Goal: Task Accomplishment & Management: Use online tool/utility

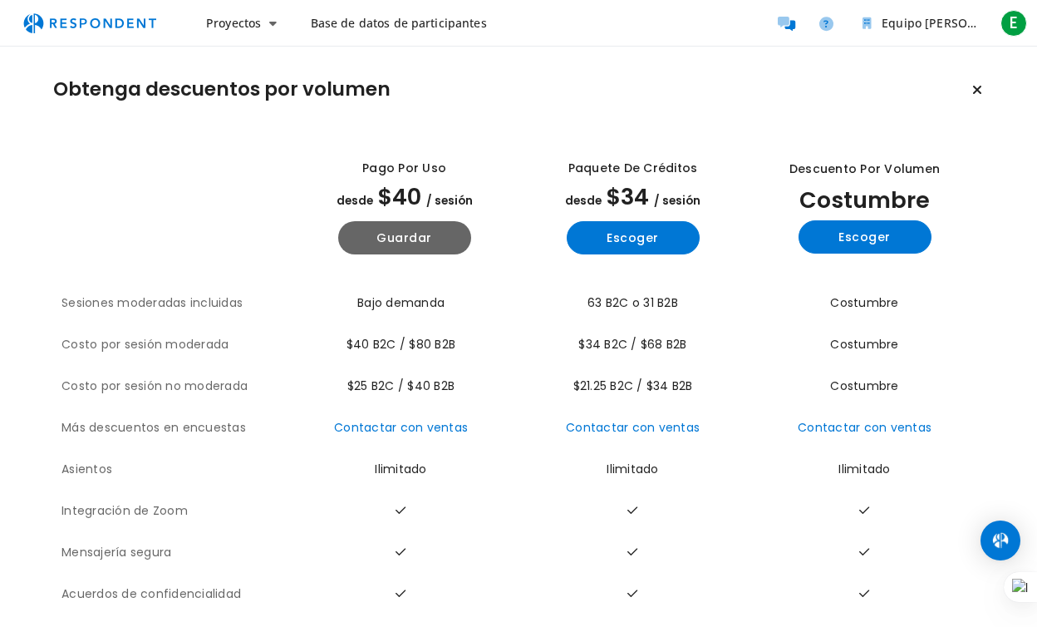
click at [378, 308] on span "Bajo demanda" at bounding box center [400, 302] width 87 height 17
click at [146, 96] on h1 "Obtenga descuentos por volumen" at bounding box center [221, 89] width 337 height 23
click at [839, 244] on button "Escoger" at bounding box center [865, 236] width 133 height 33
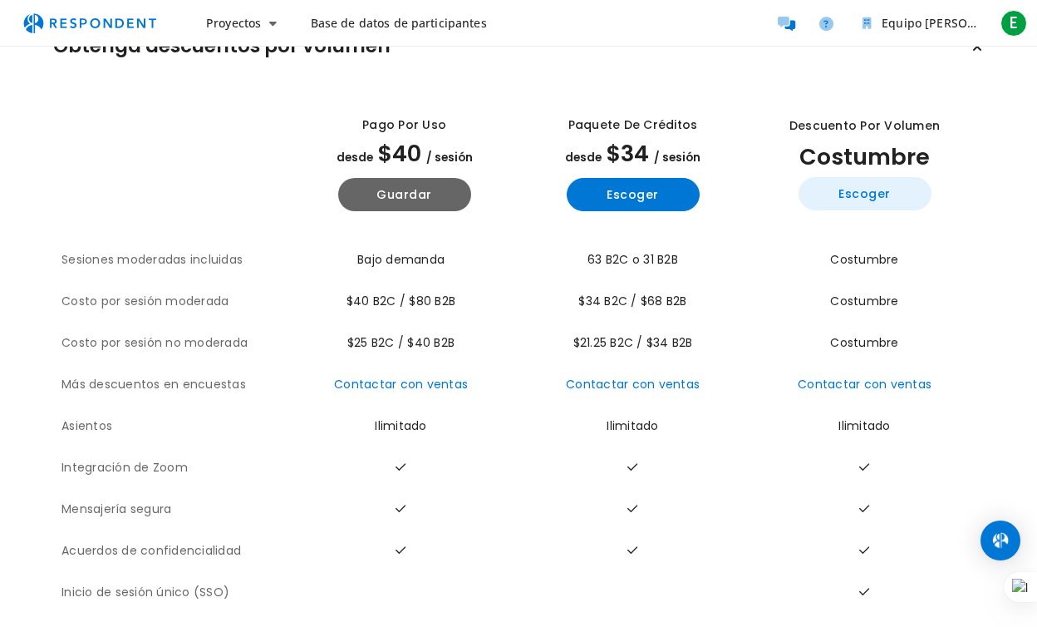
scroll to position [69, 0]
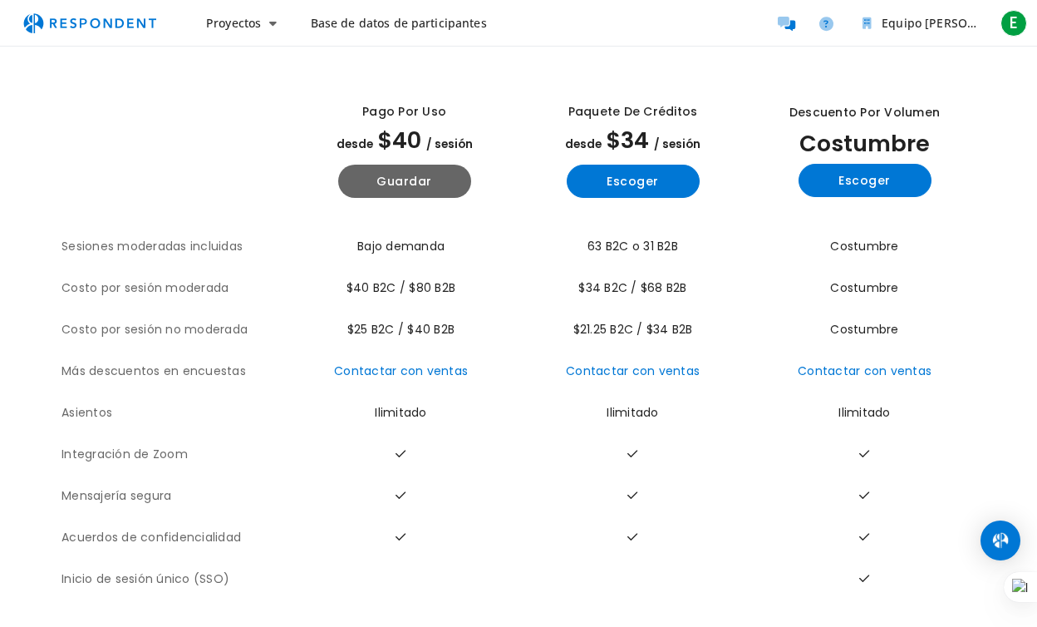
click at [163, 271] on th "Costo por sesión moderada" at bounding box center [176, 289] width 229 height 42
click at [84, 20] on img "Navegación principal" at bounding box center [89, 23] width 153 height 32
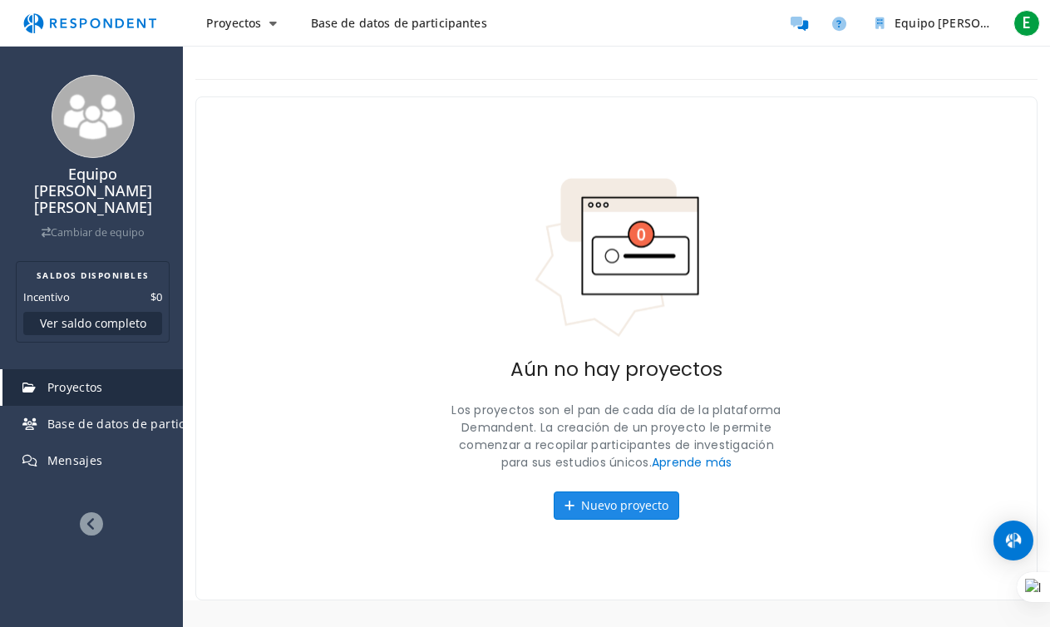
click at [572, 507] on icon at bounding box center [569, 506] width 10 height 12
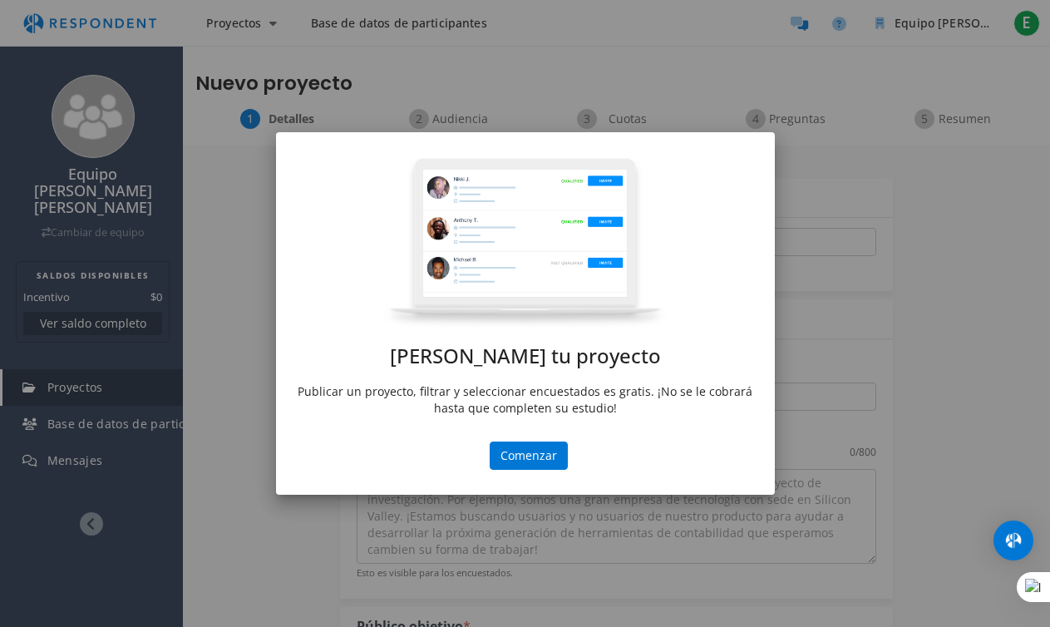
click at [487, 469] on md-dialog-actions "Comenzar" at bounding box center [525, 467] width 499 height 53
click at [506, 463] on button "Comenzar" at bounding box center [529, 455] width 78 height 28
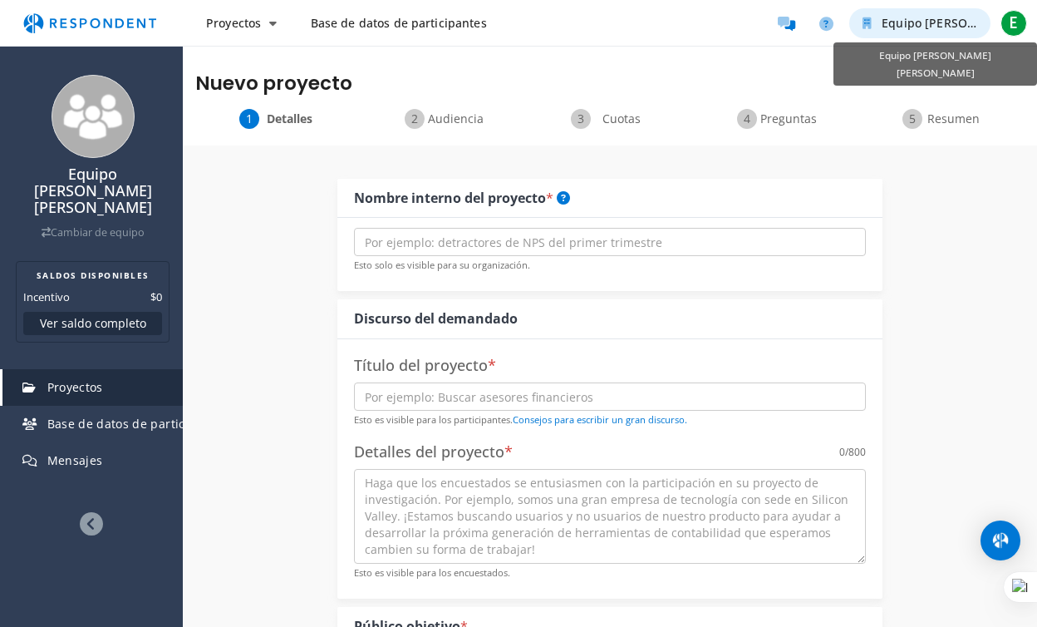
click at [913, 25] on span "Equipo [PERSON_NAME] [PERSON_NAME]" at bounding box center [1001, 23] width 238 height 16
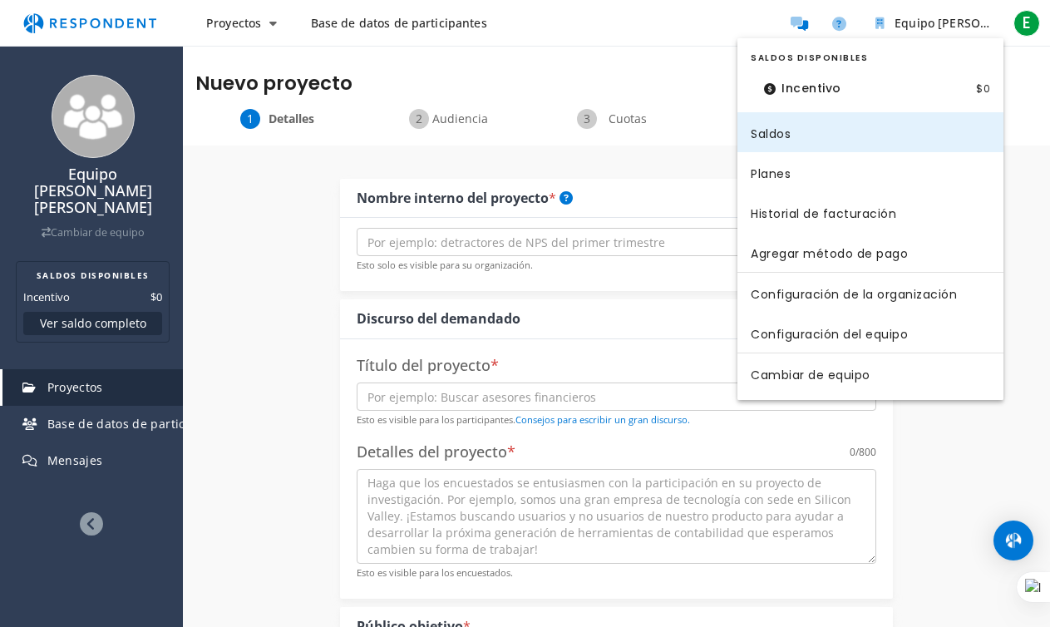
click at [760, 145] on link "Saldos" at bounding box center [870, 132] width 266 height 40
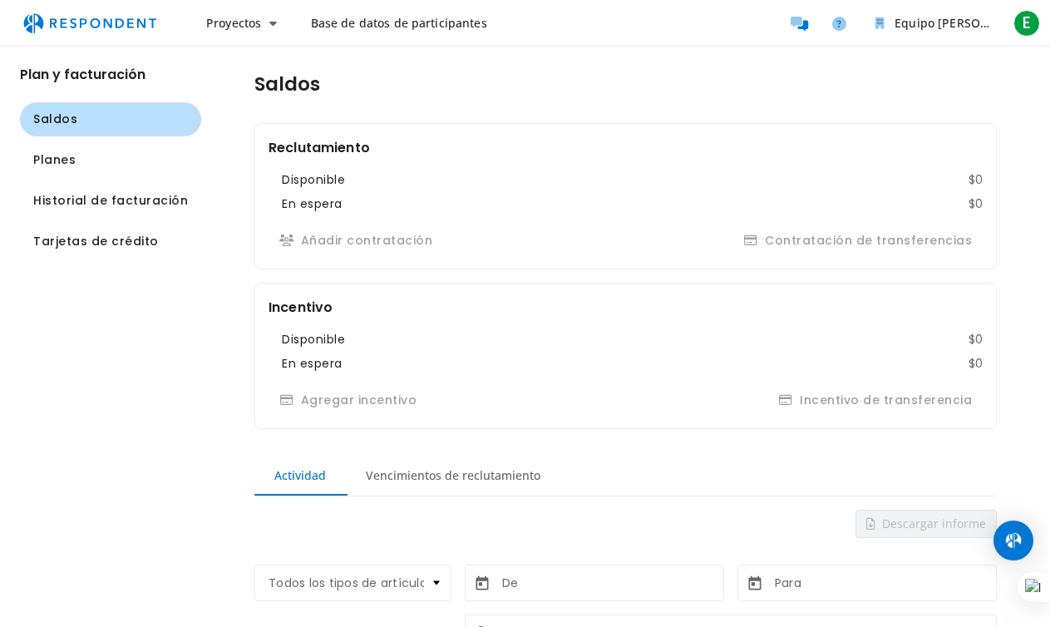
click at [59, 22] on img "Navegación principal" at bounding box center [89, 23] width 153 height 32
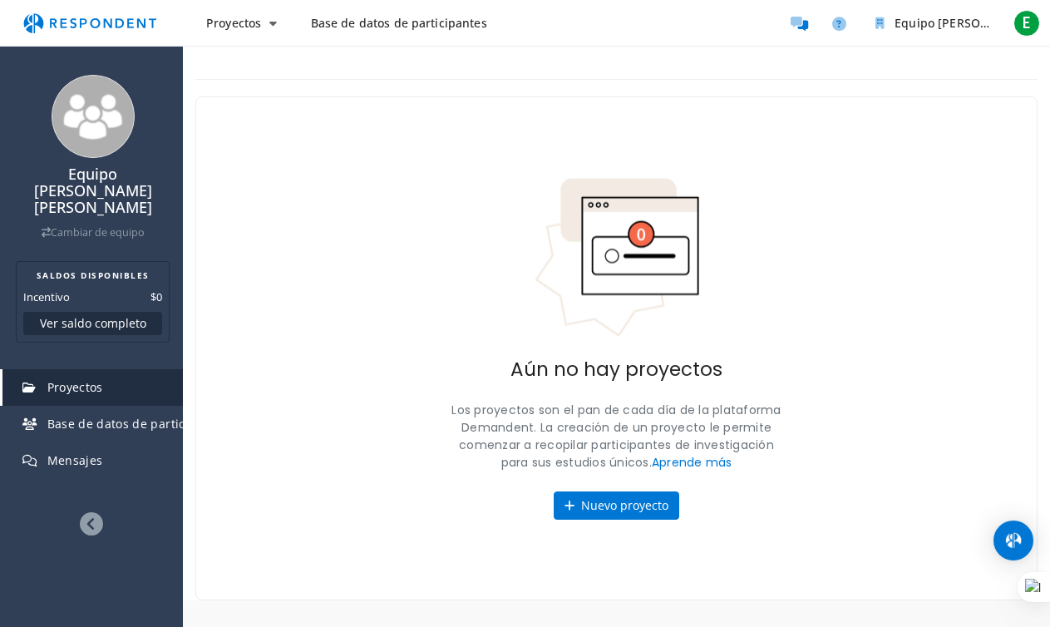
click at [616, 494] on button "Nuevo proyecto" at bounding box center [617, 505] width 126 height 28
